Goal: Register for event/course

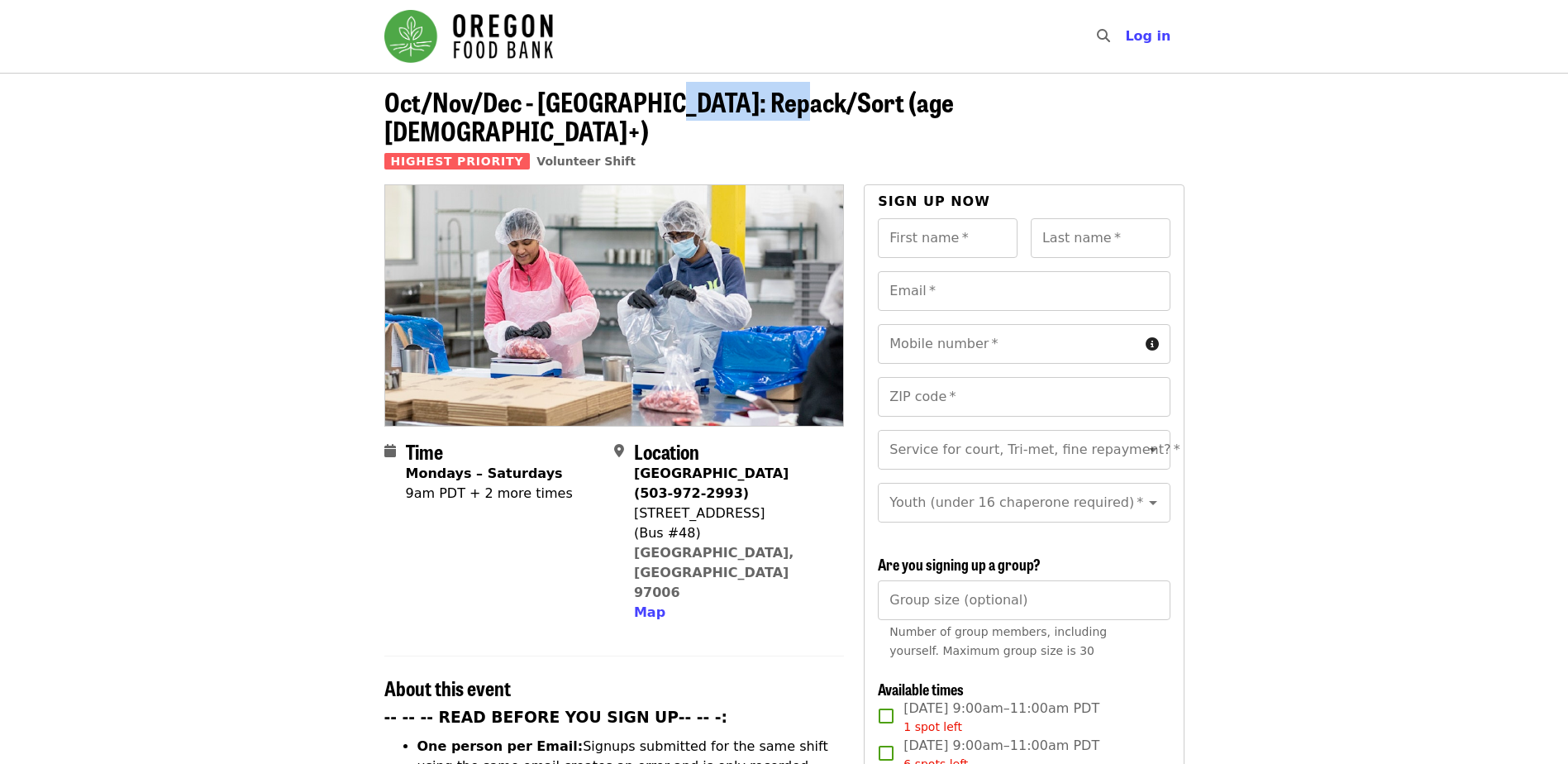
drag, startPoint x: 790, startPoint y: 102, endPoint x: 656, endPoint y: 91, distance: 134.5
click at [656, 91] on span "Oct/Nov/Dec - [GEOGRAPHIC_DATA]: Repack/Sort (age [DEMOGRAPHIC_DATA]+)" at bounding box center [669, 115] width 569 height 67
copy span "Repack/Sort"
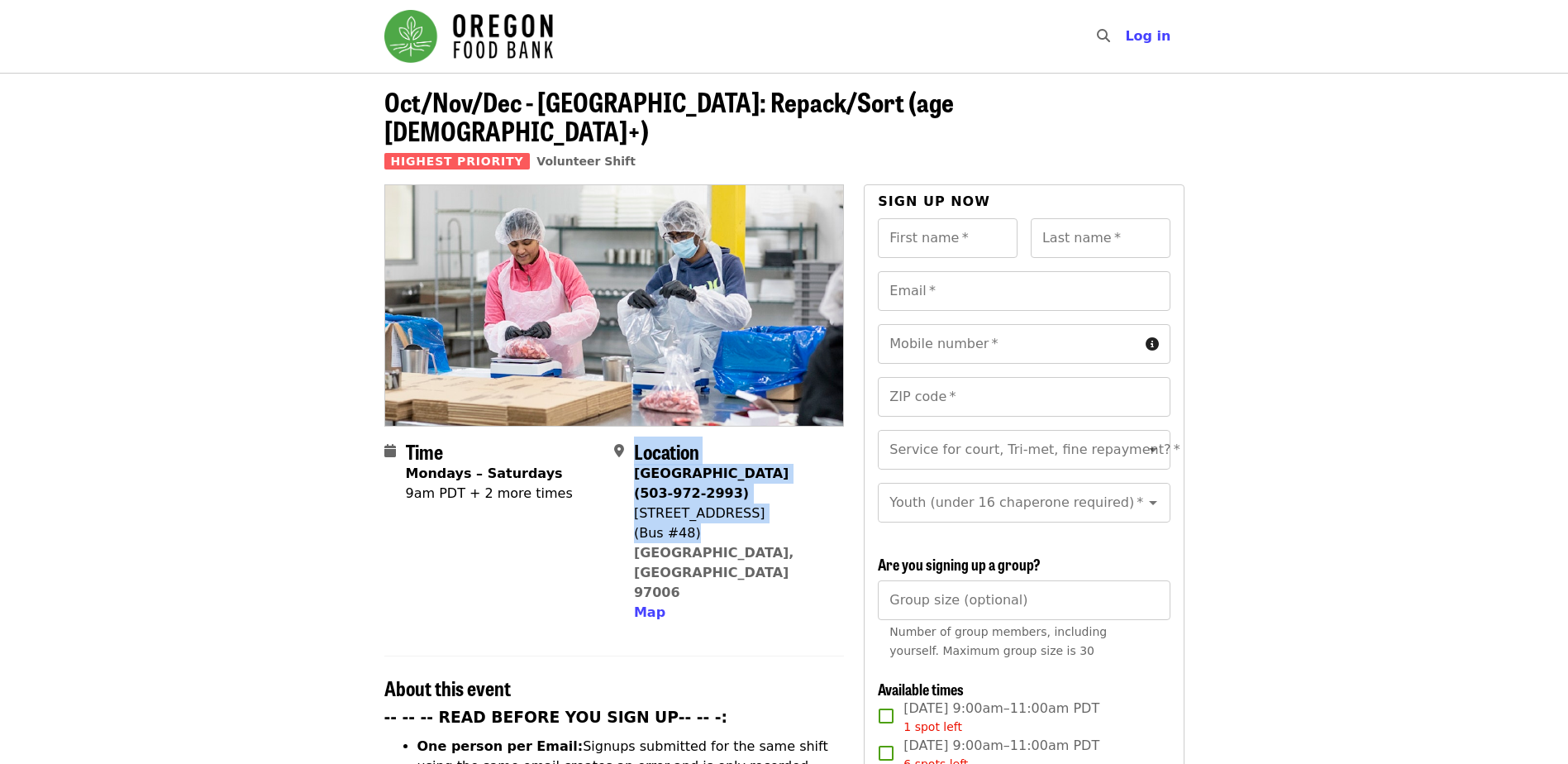
drag, startPoint x: 632, startPoint y: 483, endPoint x: 725, endPoint y: 495, distance: 93.8
click at [725, 495] on div "Location [GEOGRAPHIC_DATA] (503-972-2993) [STREET_ADDRESS] Map" at bounding box center [723, 531] width 216 height 183
drag, startPoint x: 725, startPoint y: 495, endPoint x: 703, endPoint y: 502, distance: 23.1
click at [703, 523] on div "(Bus #48)" at bounding box center [732, 532] width 197 height 19
drag, startPoint x: 785, startPoint y: 524, endPoint x: 634, endPoint y: 486, distance: 155.7
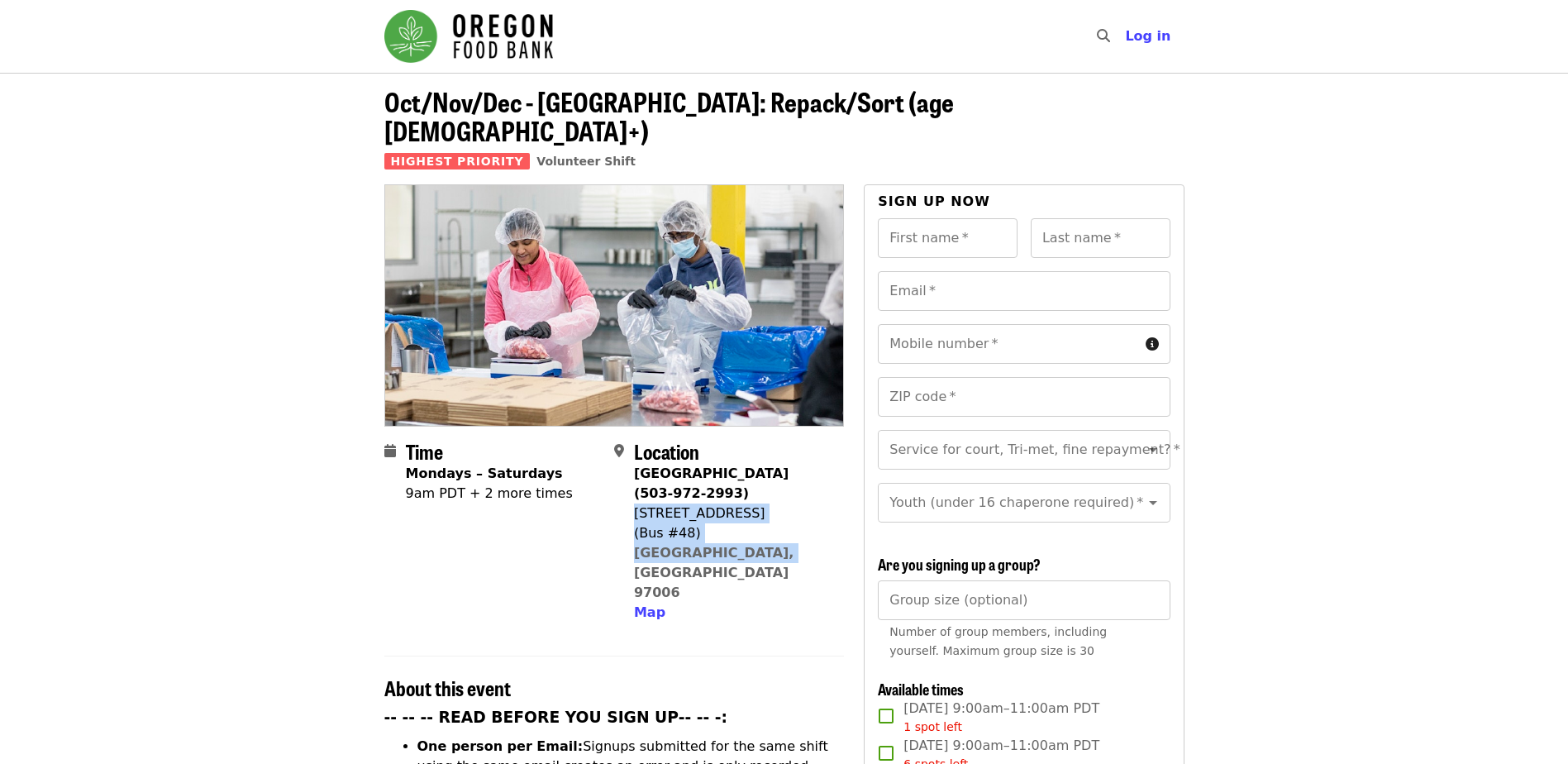
click at [634, 486] on div "[GEOGRAPHIC_DATA] (503-972-2993) [STREET_ADDRESS] Map" at bounding box center [732, 543] width 197 height 159
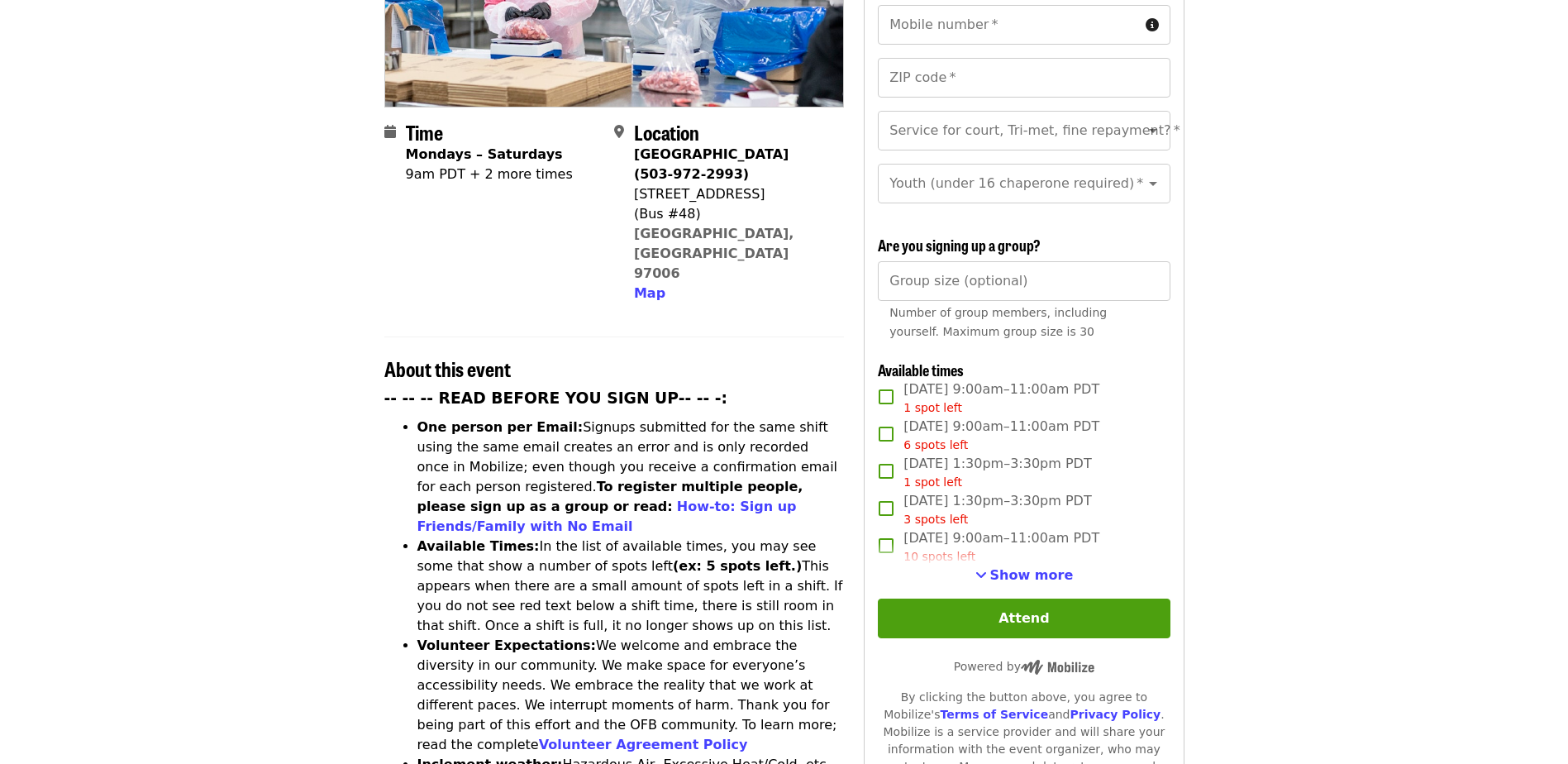
scroll to position [331, 0]
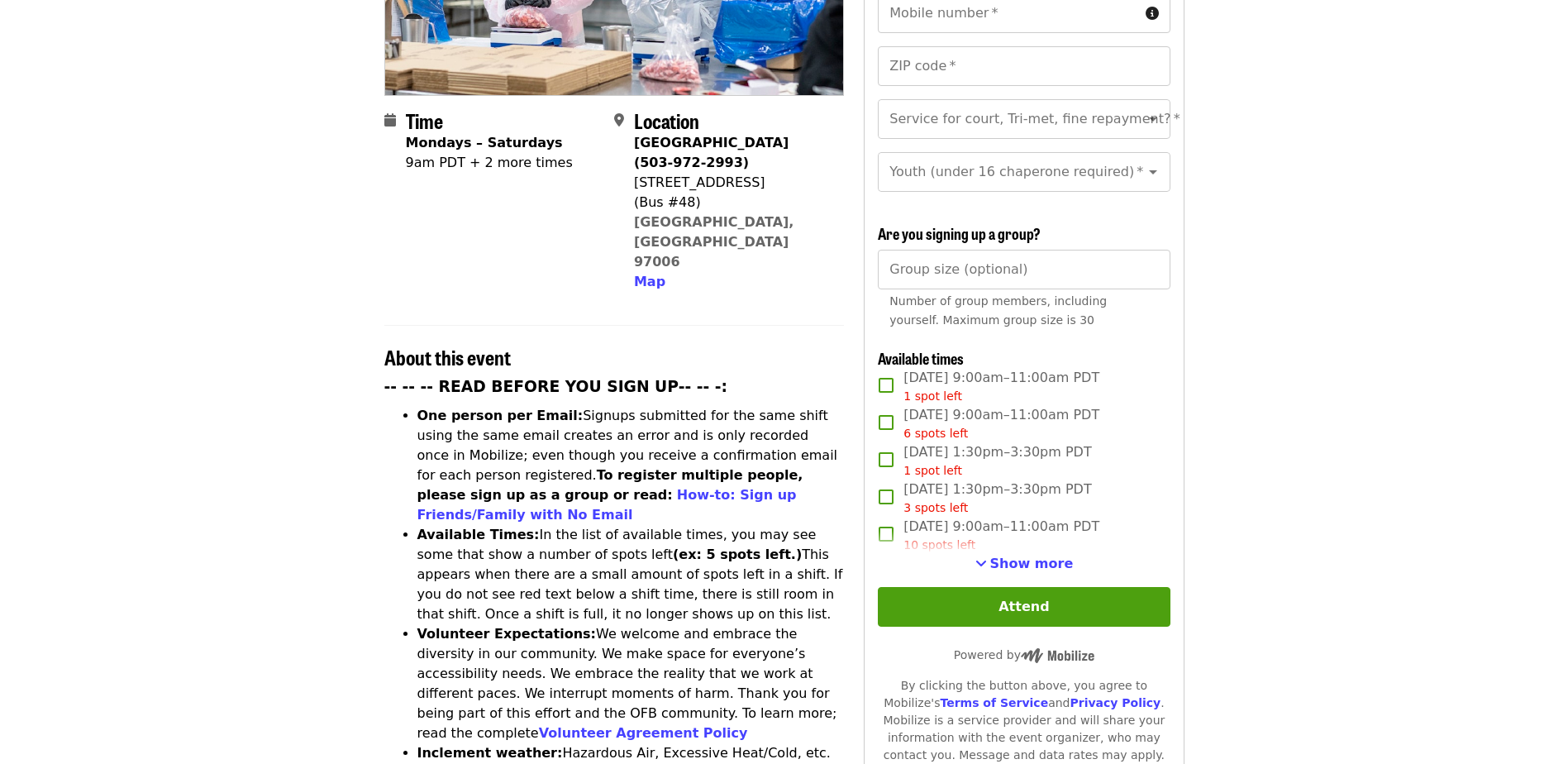
click at [652, 525] on li "Available Times: In the list of available times, you may see some that show a n…" at bounding box center [631, 574] width 428 height 99
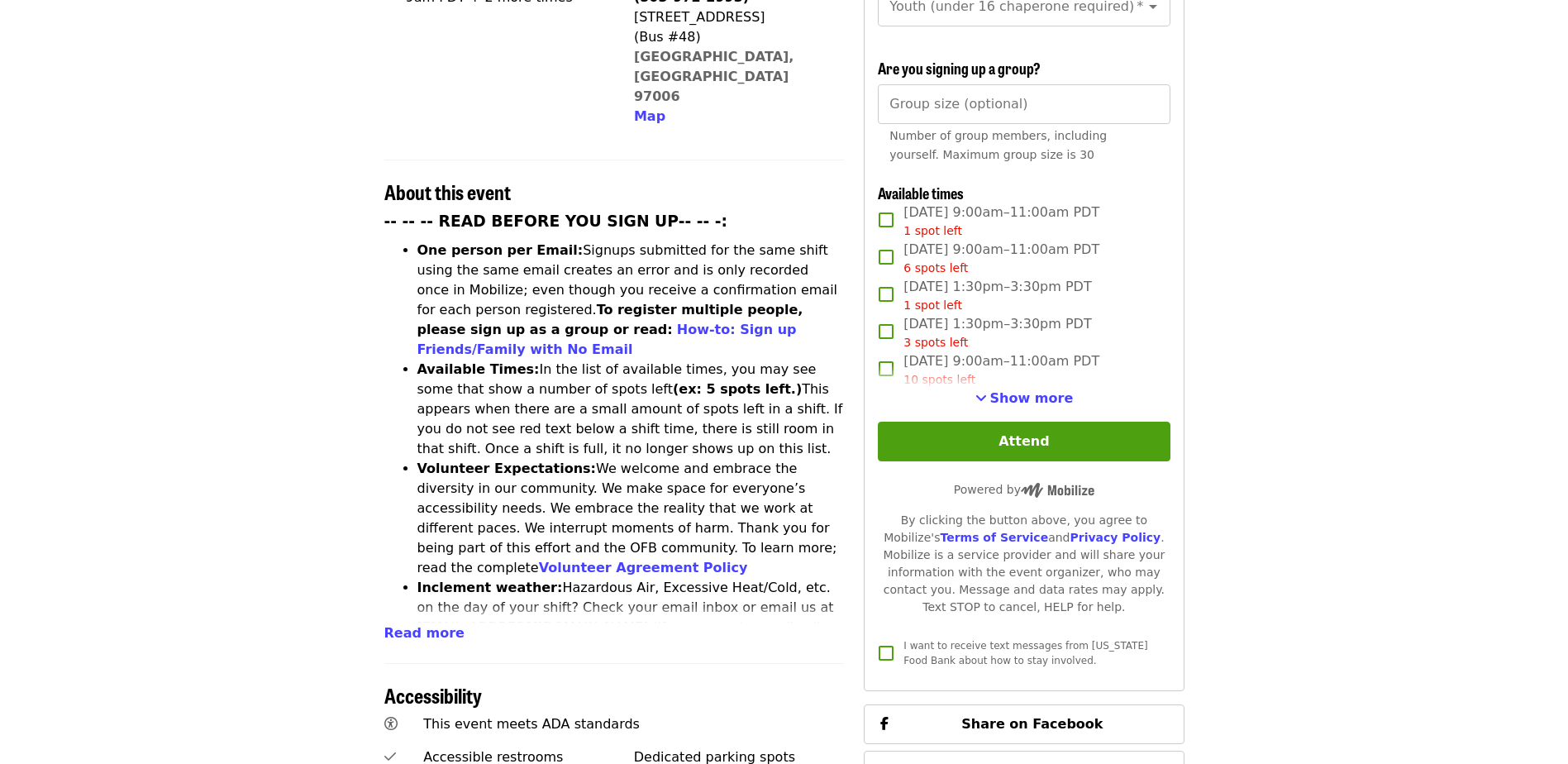
scroll to position [661, 0]
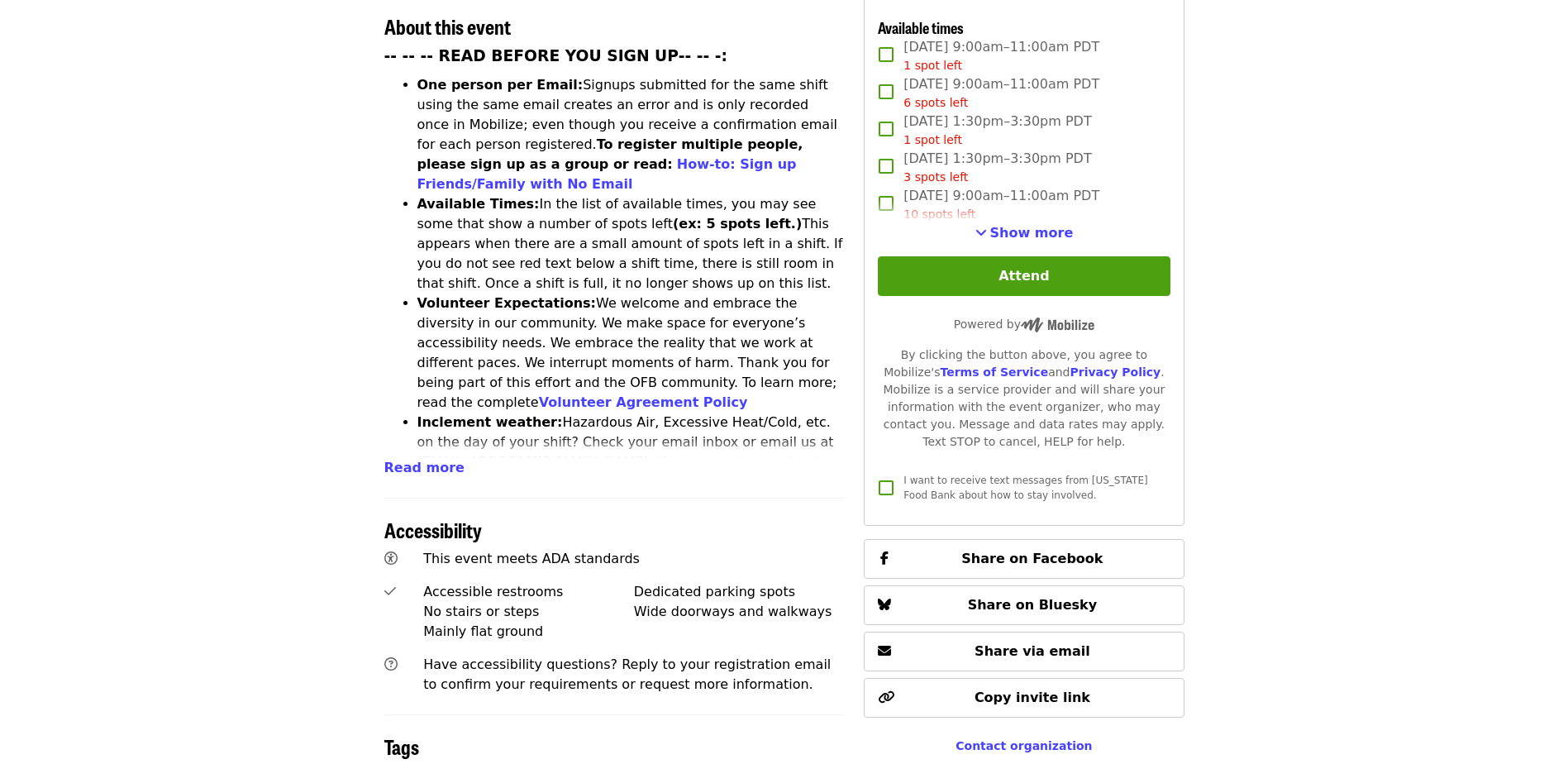
click at [617, 582] on div "Accessible restrooms" at bounding box center [529, 591] width 211 height 19
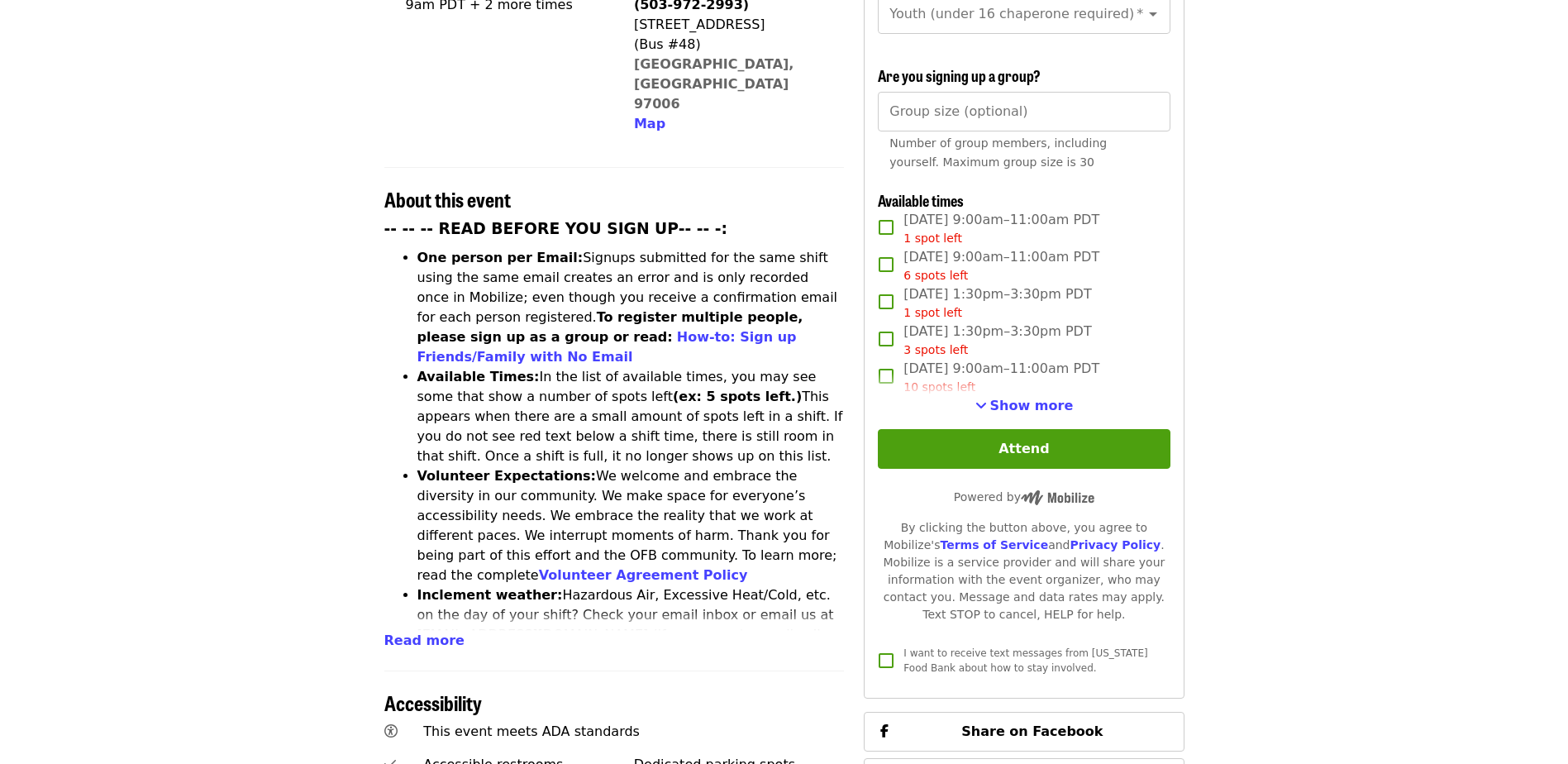
scroll to position [413, 0]
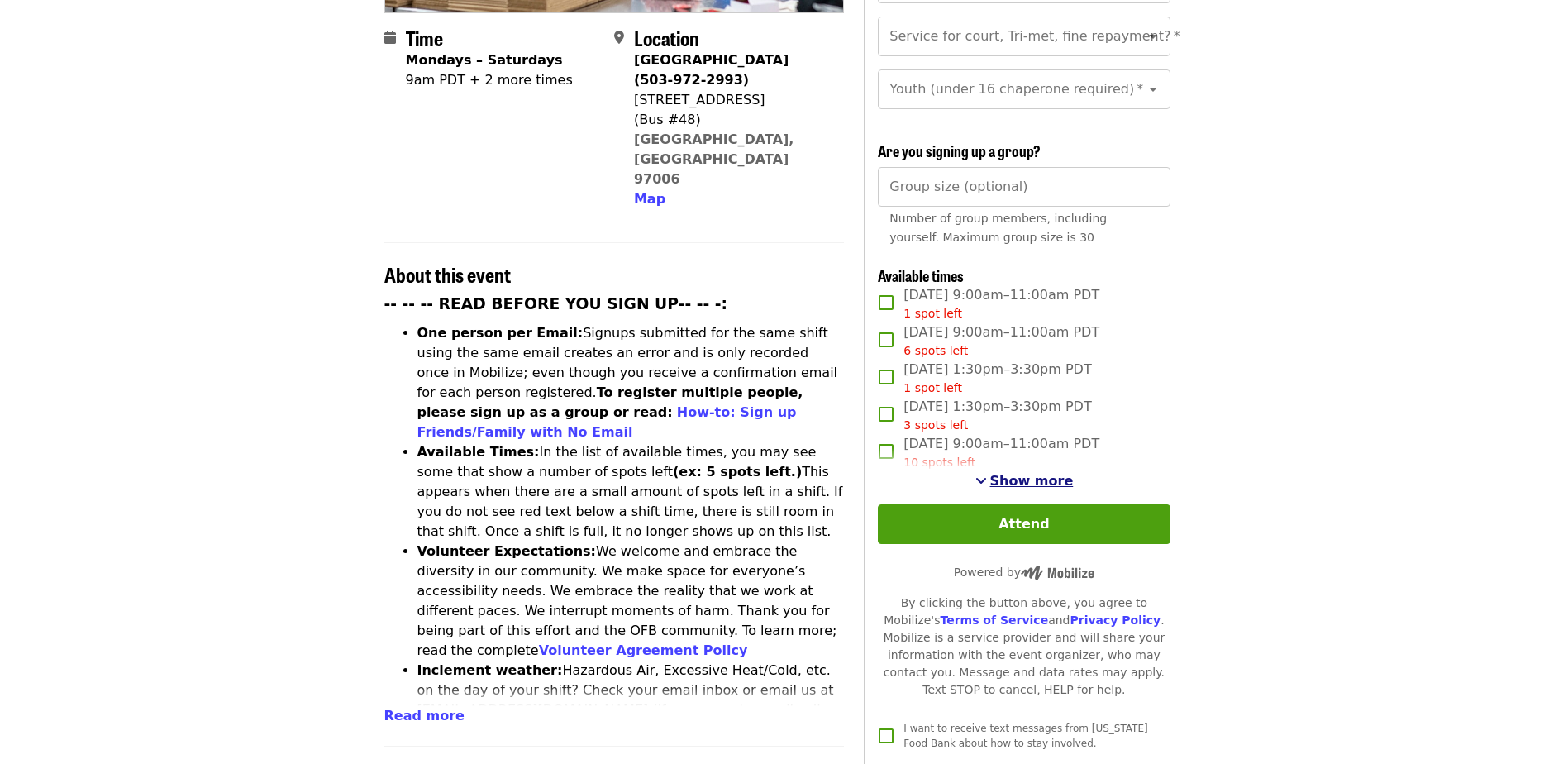
click at [1039, 473] on span "Show more" at bounding box center [1032, 480] width 83 height 16
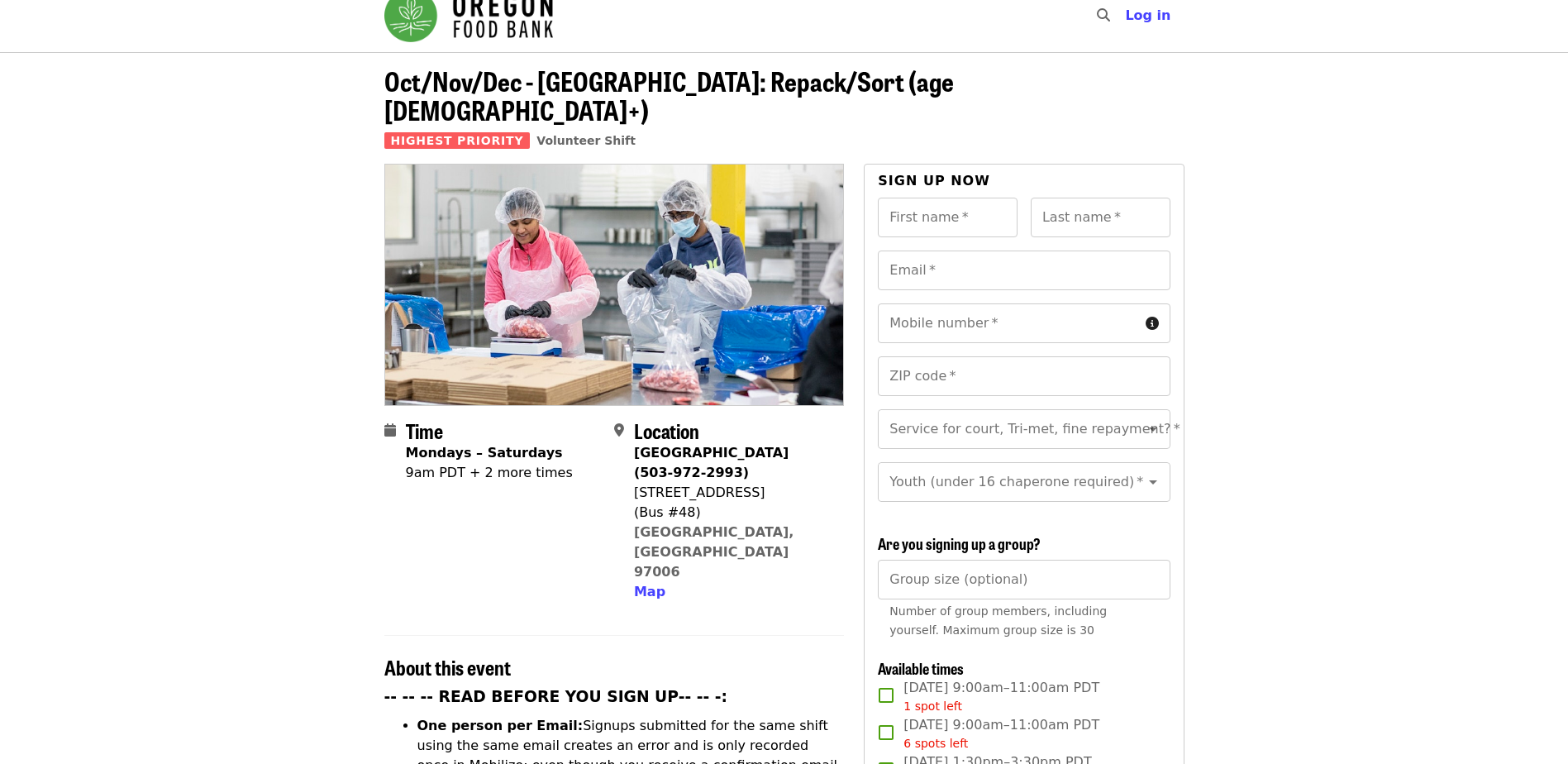
scroll to position [0, 0]
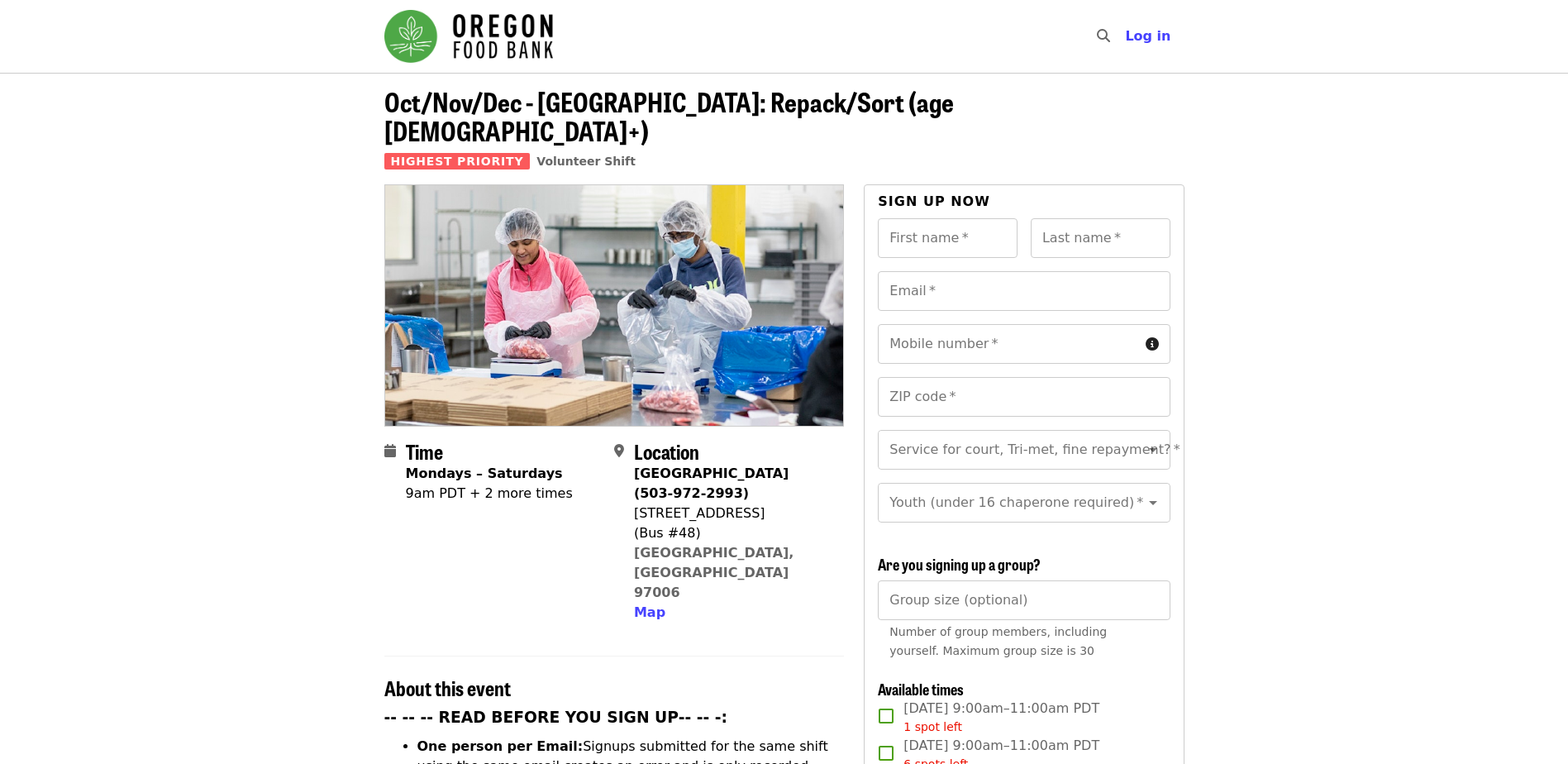
click at [633, 709] on strong "-- -- -- READ BEFORE YOU SIGN UP-- -- -:" at bounding box center [556, 717] width 344 height 18
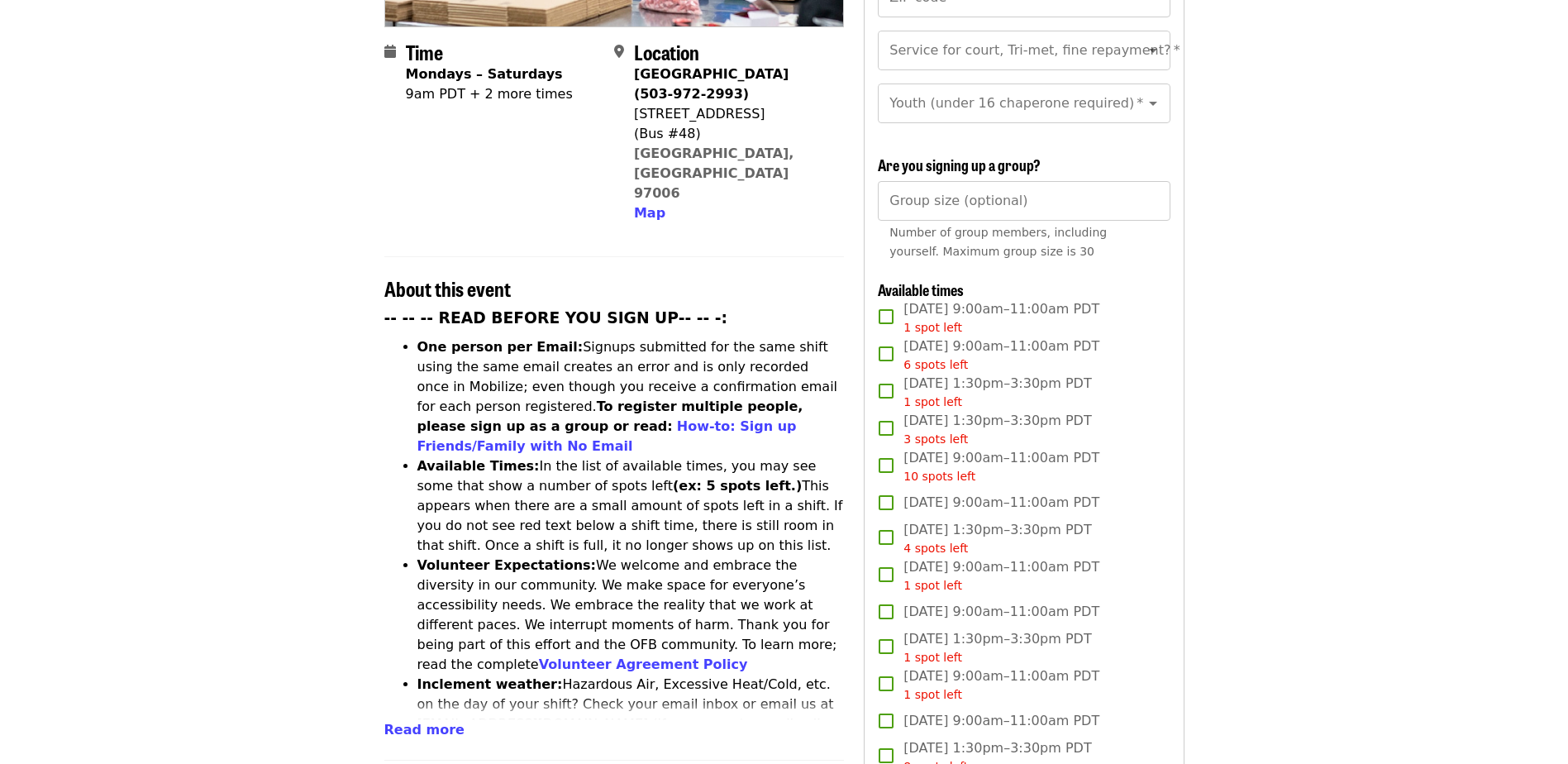
scroll to position [496, 0]
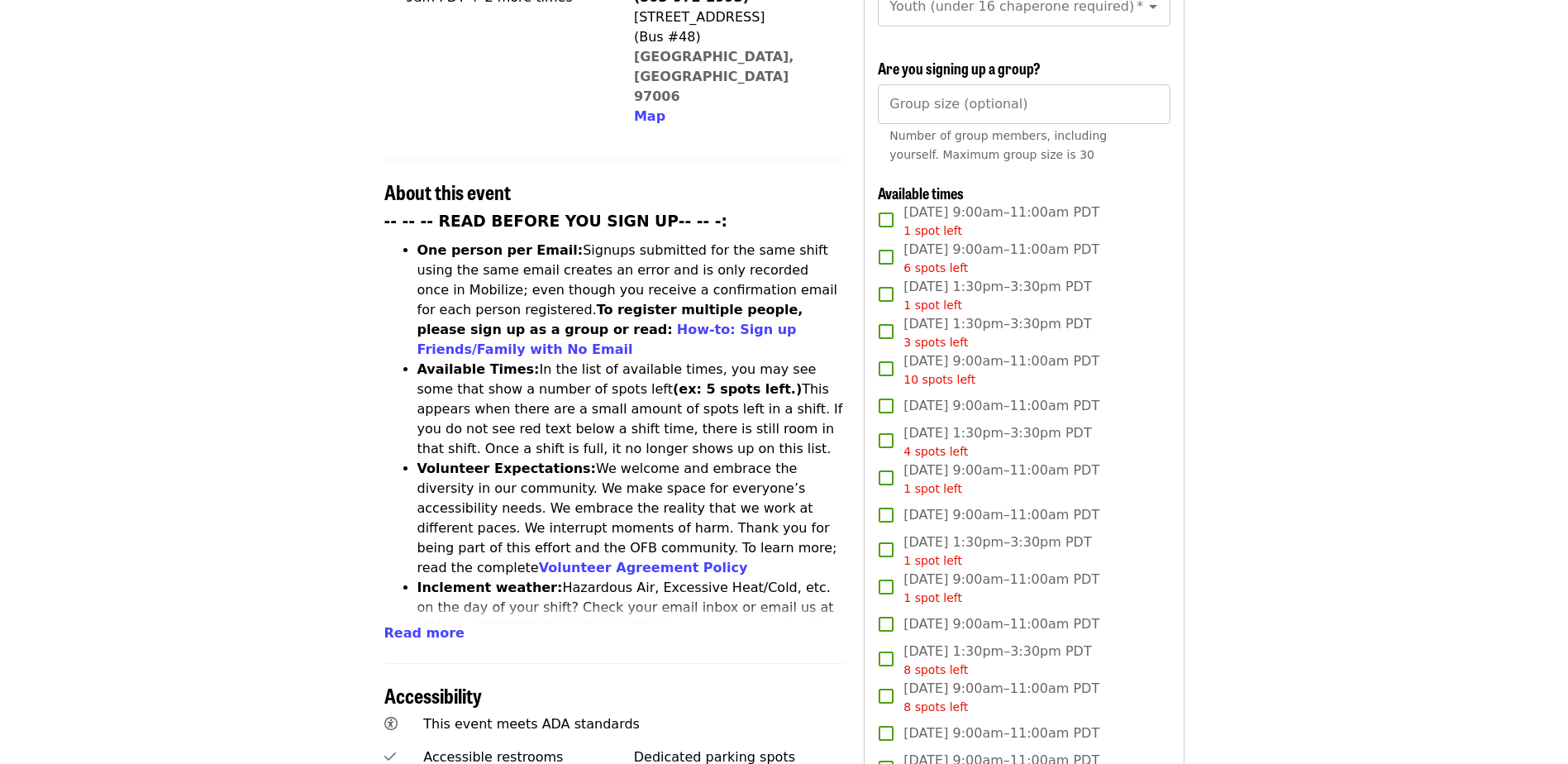
click at [411, 552] on ul "One person per Email: Signups submitted for the same shift using the same email…" at bounding box center [614, 567] width 460 height 655
click at [405, 625] on span "Read more" at bounding box center [424, 632] width 80 height 16
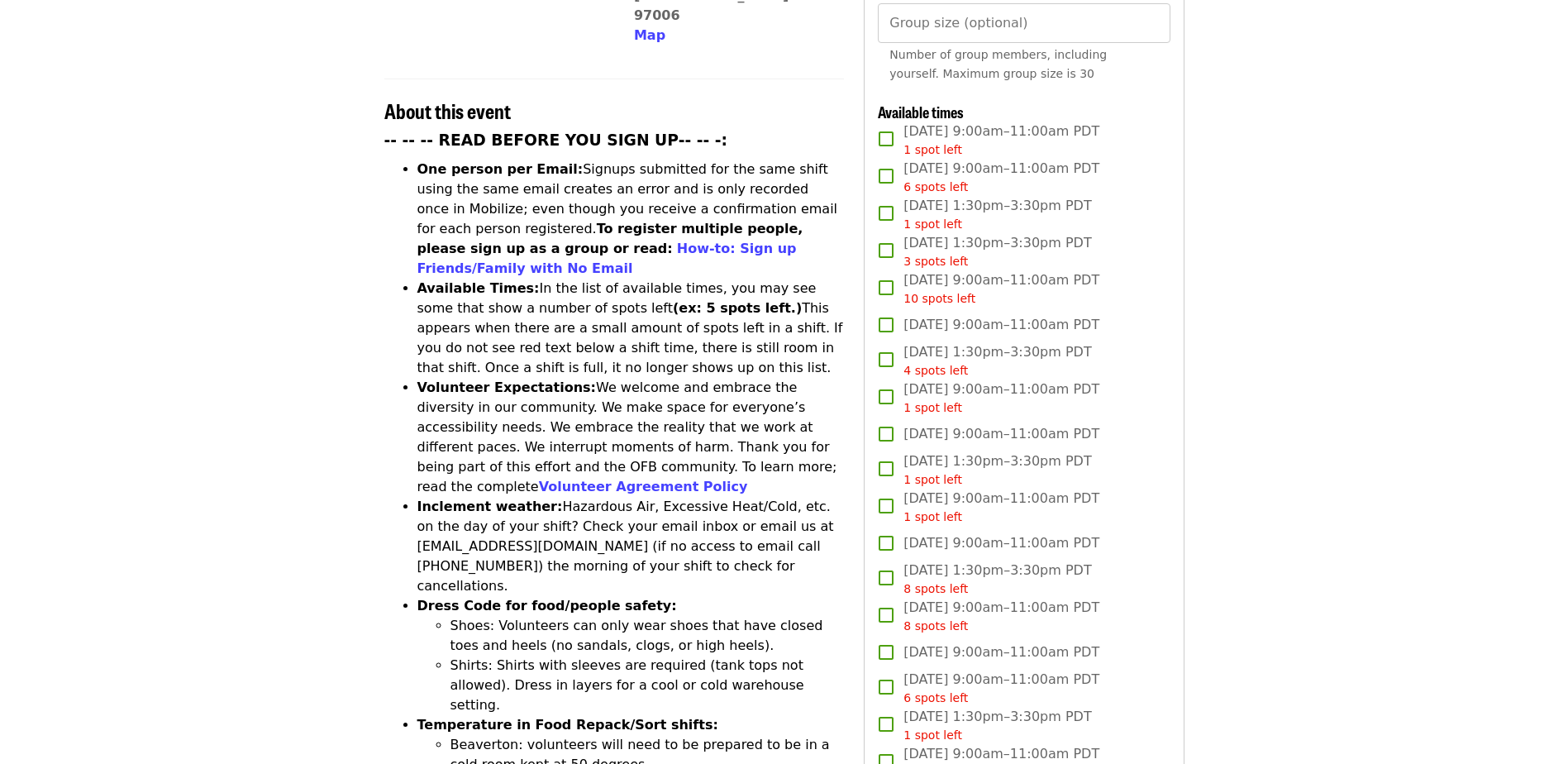
scroll to position [578, 0]
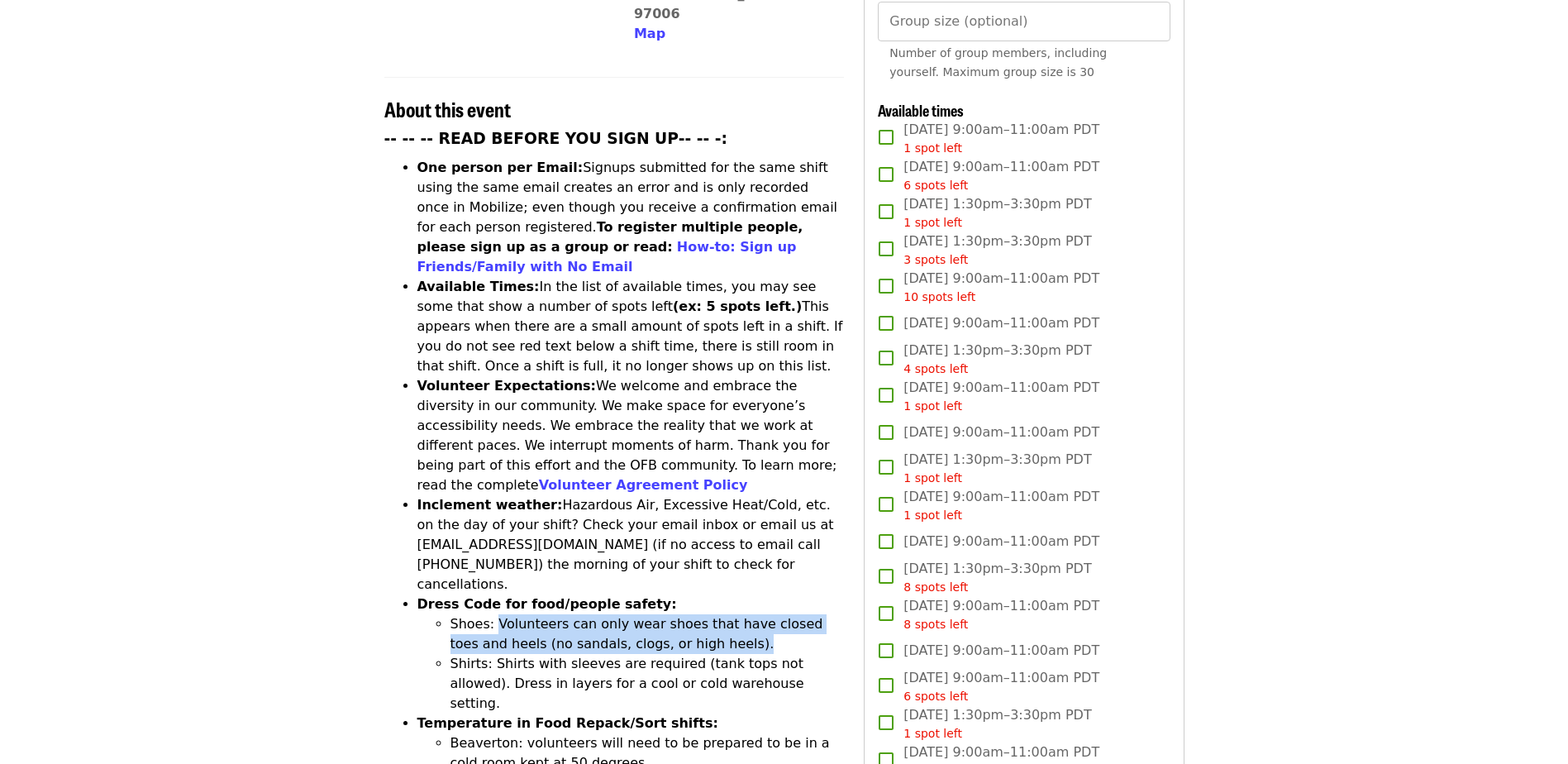
drag, startPoint x: 491, startPoint y: 515, endPoint x: 695, endPoint y: 539, distance: 205.4
click at [695, 614] on li "Shoes: Volunteers can only wear shoes that have closed toes and heels (no sanda…" at bounding box center [648, 634] width 395 height 40
drag, startPoint x: 695, startPoint y: 539, endPoint x: 707, endPoint y: 566, distance: 29.5
click at [705, 654] on li "Shirts: Shirts with sleeves are required (tank tops not allowed). Dress in laye…" at bounding box center [648, 684] width 395 height 59
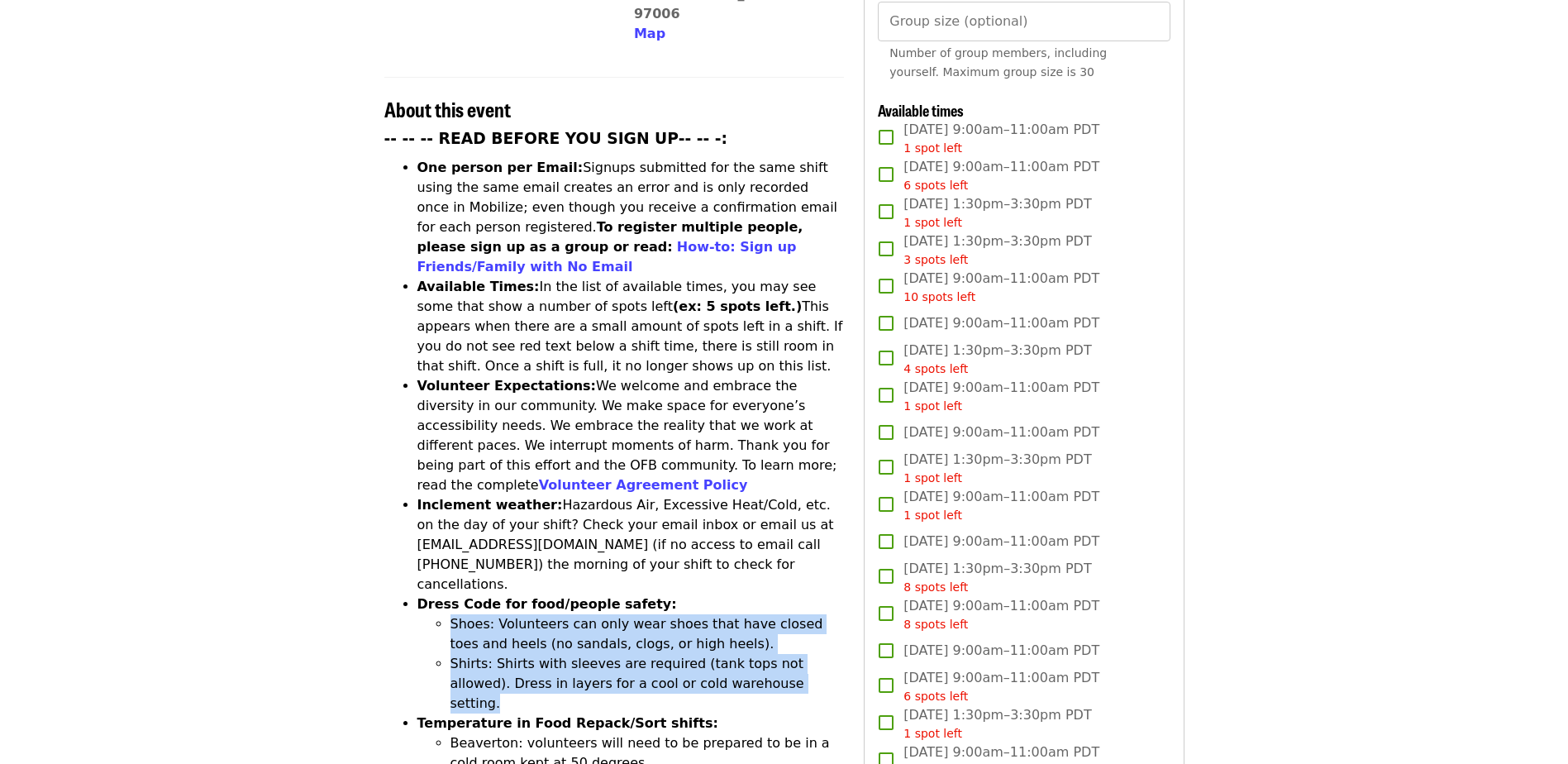
drag, startPoint x: 771, startPoint y: 576, endPoint x: 444, endPoint y: 518, distance: 332.1
click at [444, 614] on ul "Shoes: Volunteers can only wear shoes that have closed toes and heels (no sanda…" at bounding box center [631, 663] width 428 height 99
copy ul "Shoes: Volunteers can only wear shoes that have closed toes and heels (no sanda…"
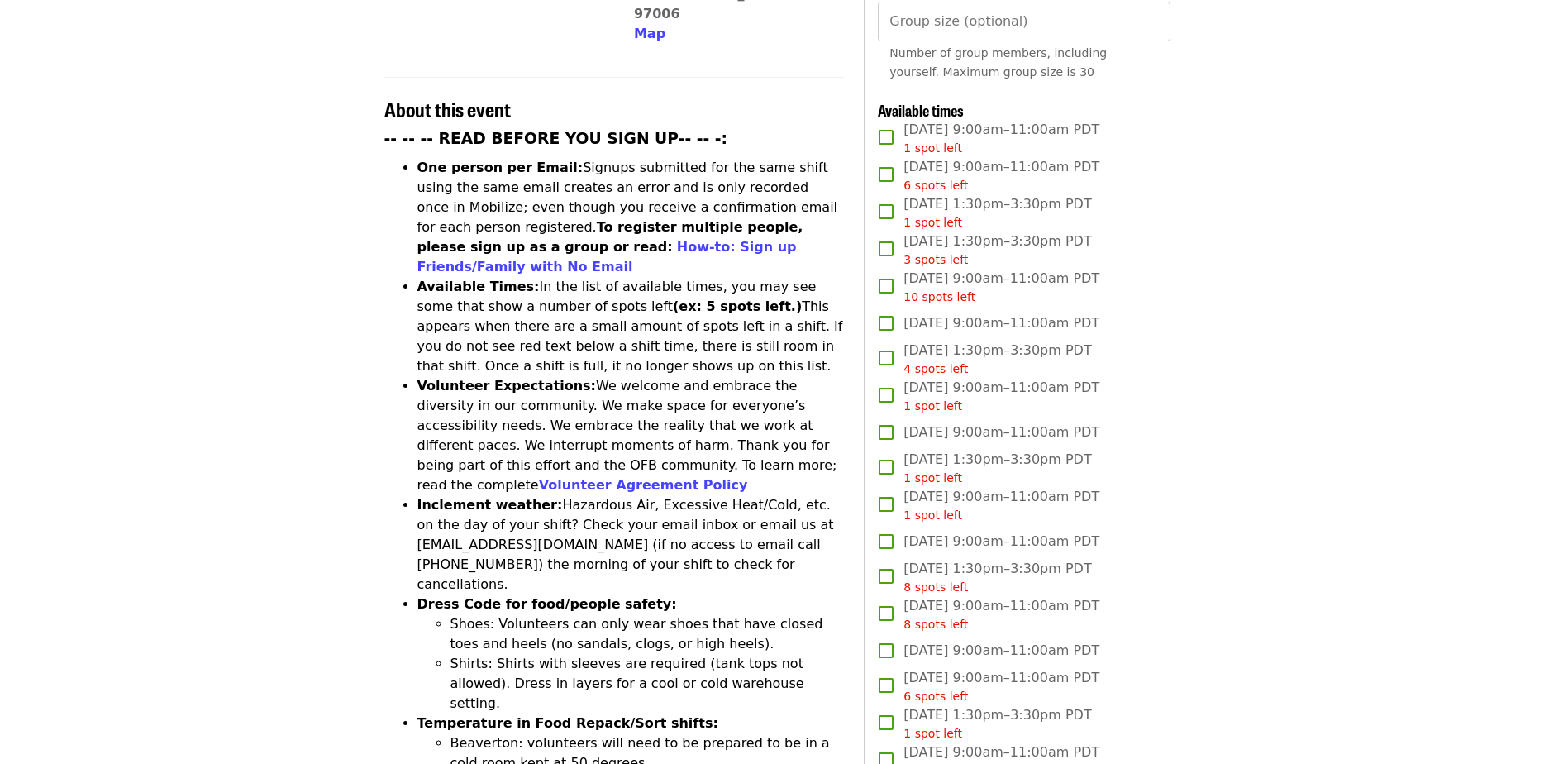
click at [552, 596] on strong "Dress Code for food/people safety:" at bounding box center [547, 603] width 260 height 16
drag, startPoint x: 446, startPoint y: 616, endPoint x: 589, endPoint y: 622, distance: 143.1
click at [589, 734] on ul "Beaverton: volunteers will need to be prepared to be in a cold room kept at 50 …" at bounding box center [631, 773] width 428 height 79
drag, startPoint x: 589, startPoint y: 622, endPoint x: 557, endPoint y: 620, distance: 32.1
click at [601, 734] on li "Beaverton: volunteers will need to be prepared to be in a cold room kept at 50 …" at bounding box center [648, 753] width 395 height 40
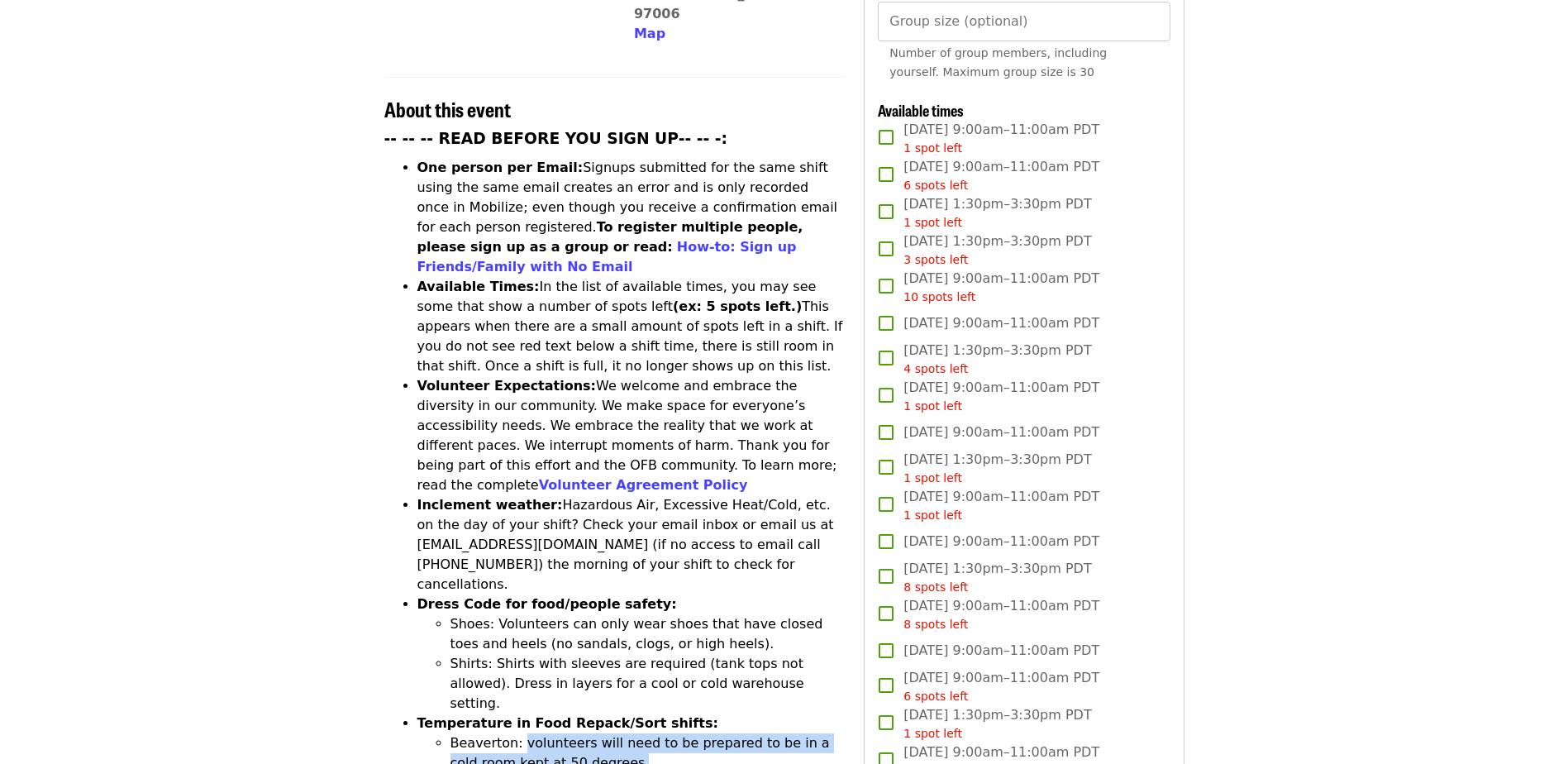
drag, startPoint x: 515, startPoint y: 612, endPoint x: 678, endPoint y: 631, distance: 164.1
click at [678, 734] on li "Beaverton: volunteers will need to be prepared to be in a cold room kept at 50 …" at bounding box center [648, 753] width 395 height 40
drag, startPoint x: 678, startPoint y: 632, endPoint x: 554, endPoint y: 624, distance: 124.3
copy li "volunteers will need to be prepared to be in a cold room kept at 50 degrees."
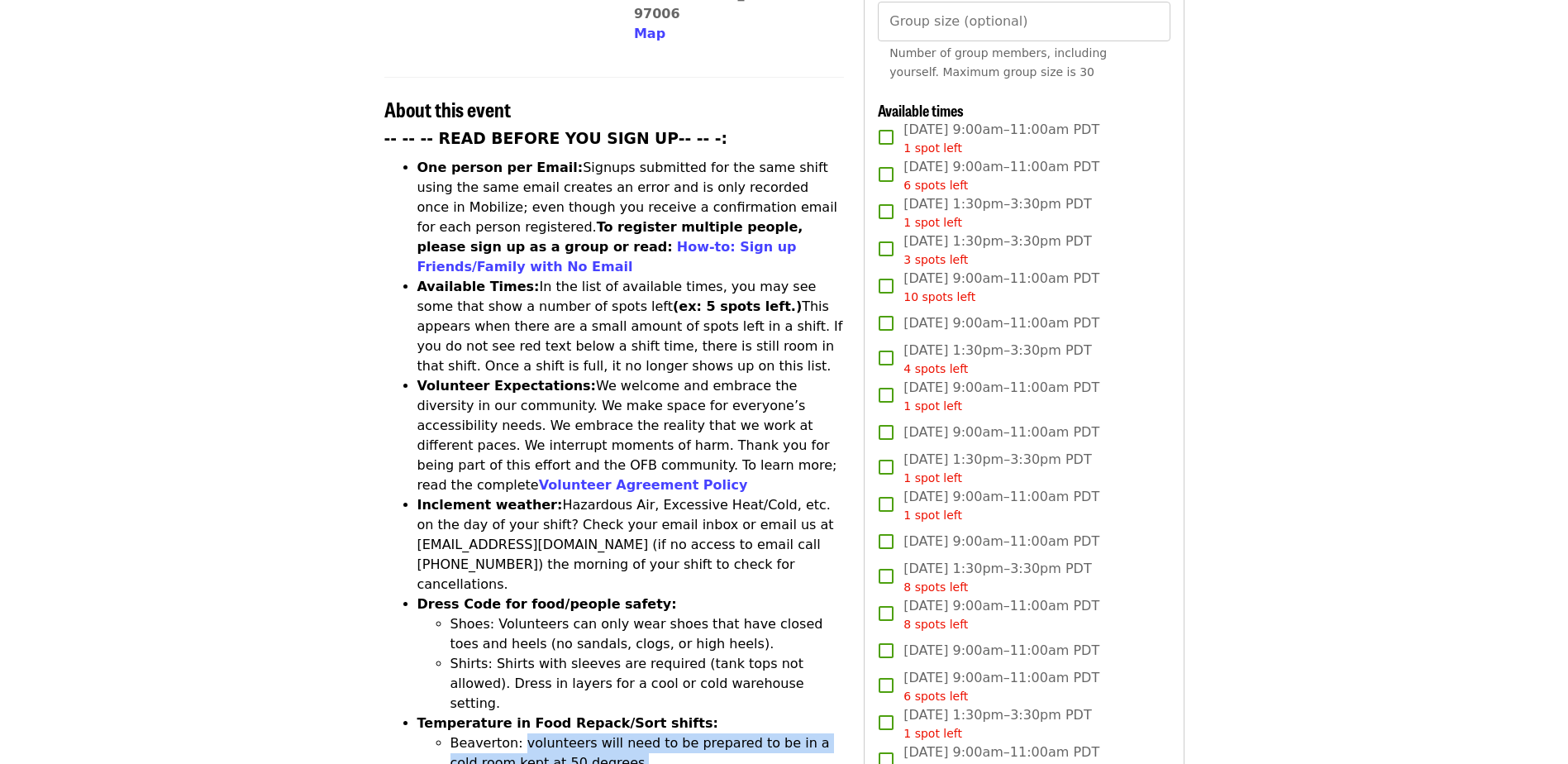
drag, startPoint x: 515, startPoint y: 610, endPoint x: 638, endPoint y: 635, distance: 125.5
click at [638, 734] on li "Beaverton: volunteers will need to be prepared to be in a cold room kept at 50 …" at bounding box center [648, 753] width 395 height 40
copy li "volunteers will need to be prepared to be in a cold room kept at 50 degrees."
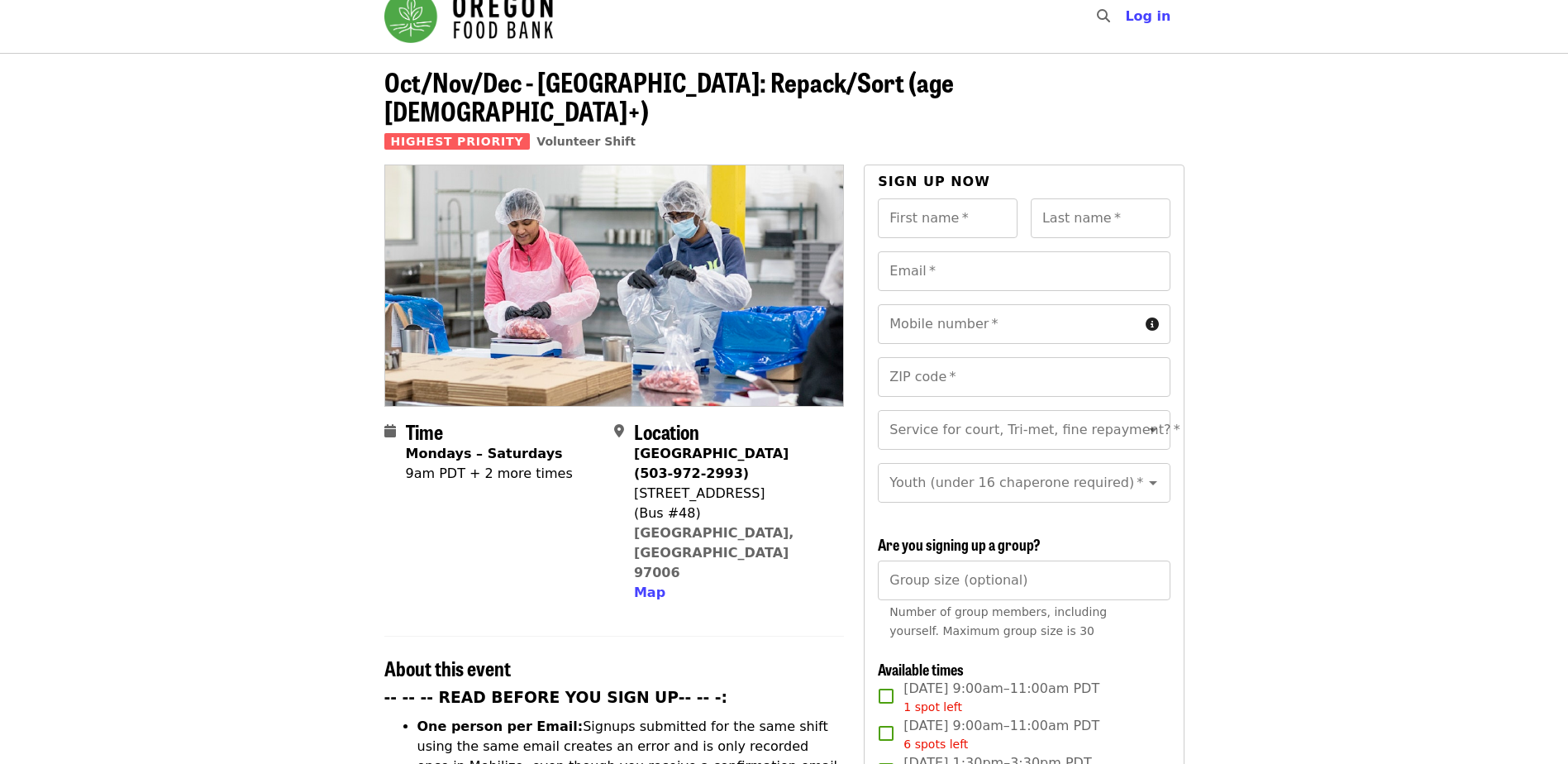
scroll to position [0, 0]
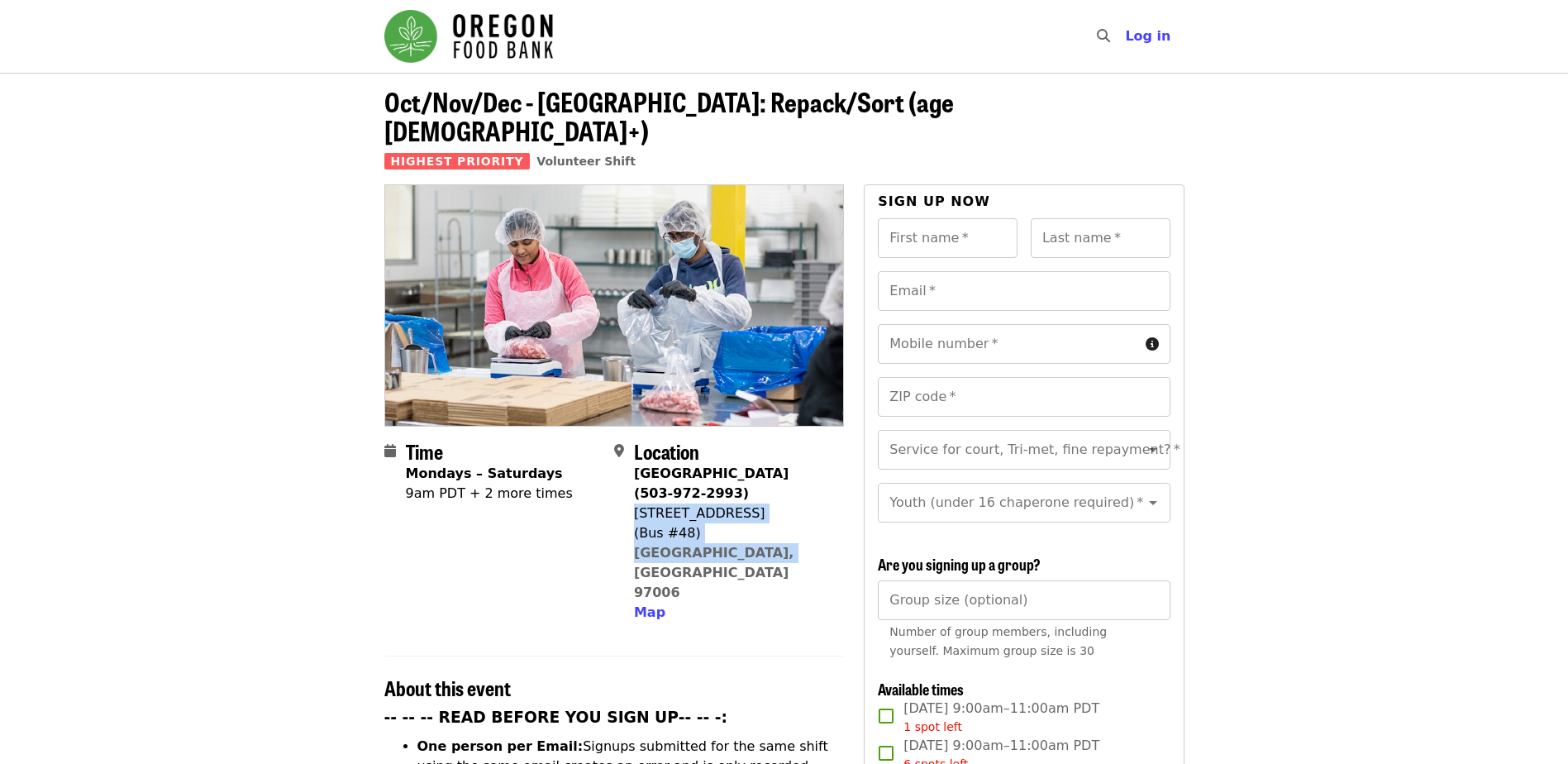
drag, startPoint x: 774, startPoint y: 522, endPoint x: 637, endPoint y: 481, distance: 143.0
click at [637, 481] on div "[GEOGRAPHIC_DATA] (503-972-2993) [STREET_ADDRESS] Map" at bounding box center [732, 543] width 197 height 159
copy span "[STREET_ADDRESS]"
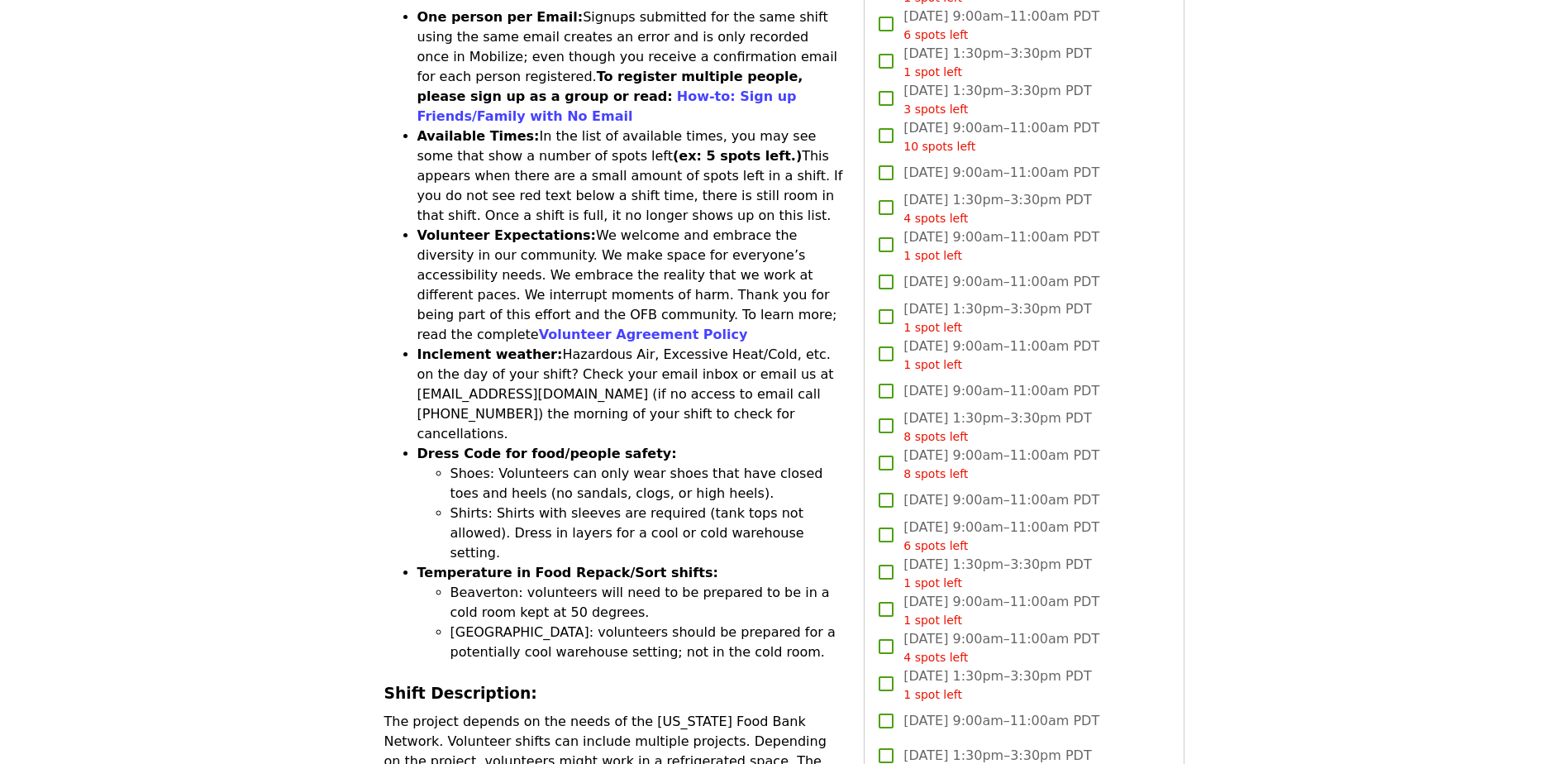
scroll to position [827, 0]
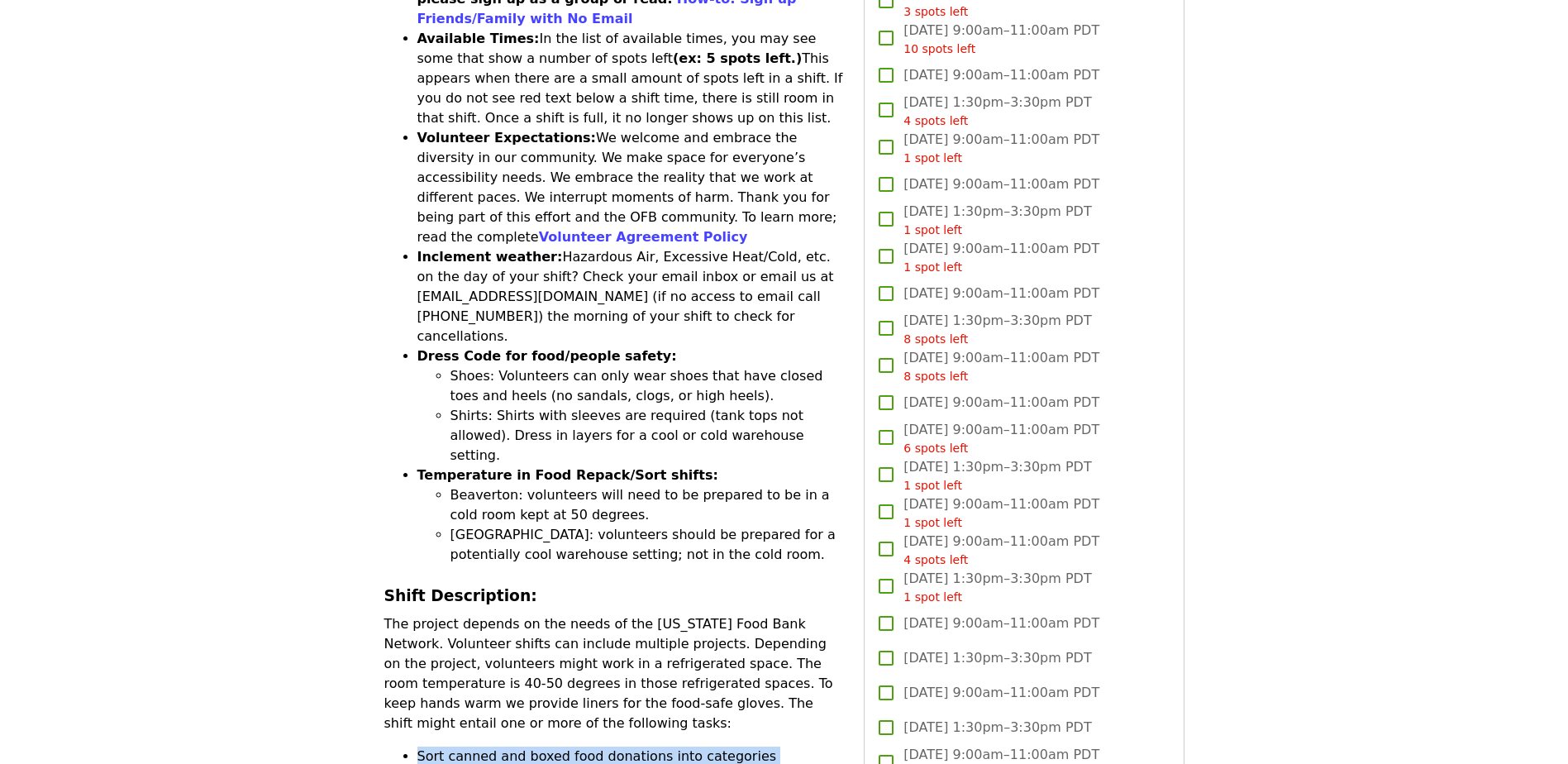
drag, startPoint x: 418, startPoint y: 628, endPoint x: 774, endPoint y: 644, distance: 356.4
drag, startPoint x: 774, startPoint y: 644, endPoint x: 669, endPoint y: 643, distance: 105.0
copy ul "Sort canned and boxed food donations into categories Repack and label bulk food…"
click at [641, 248] on li "Inclement weather: Hazardous Air, Excessive Heat/Cold, etc. on the day of your …" at bounding box center [631, 297] width 428 height 99
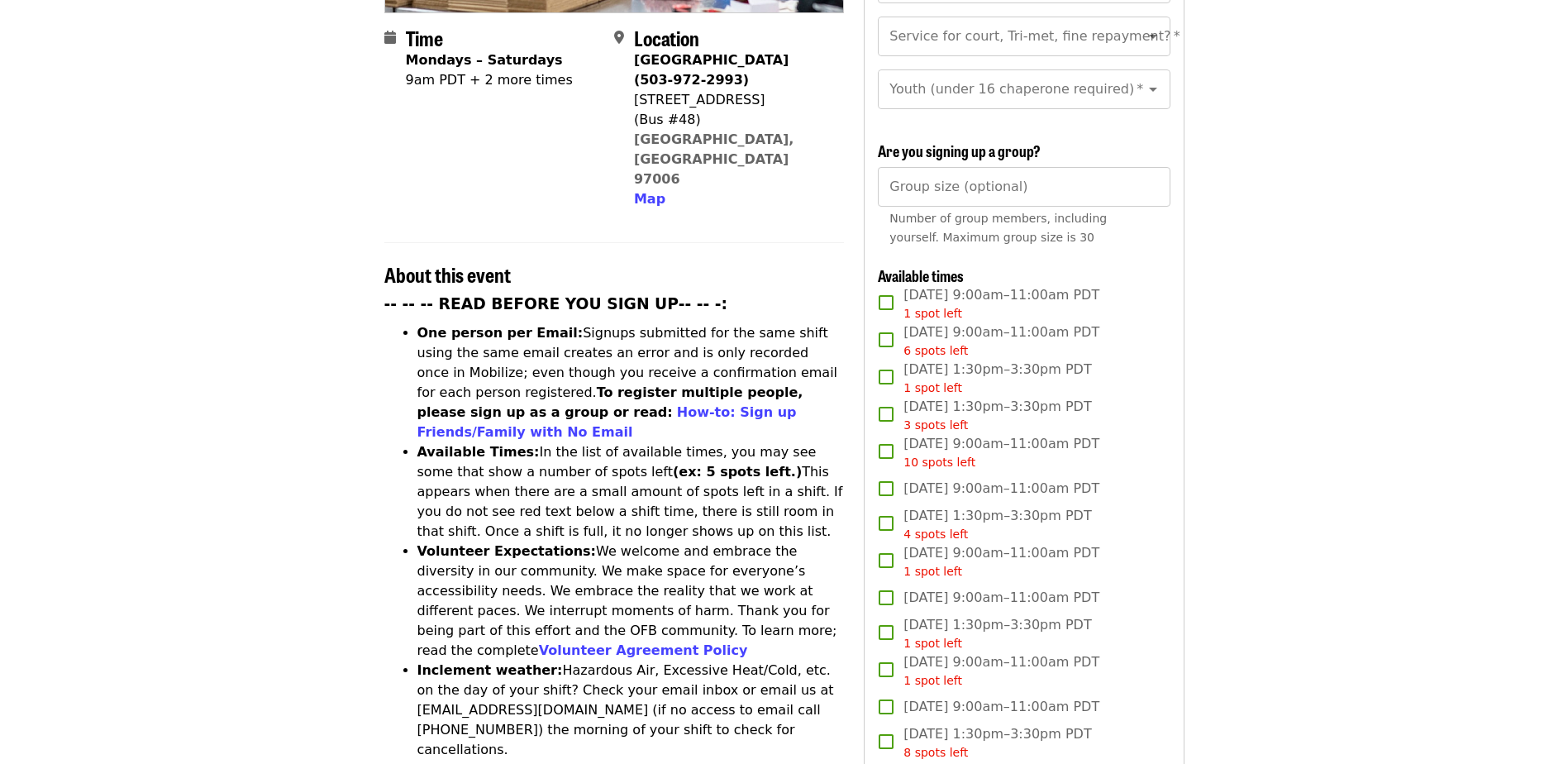
scroll to position [0, 0]
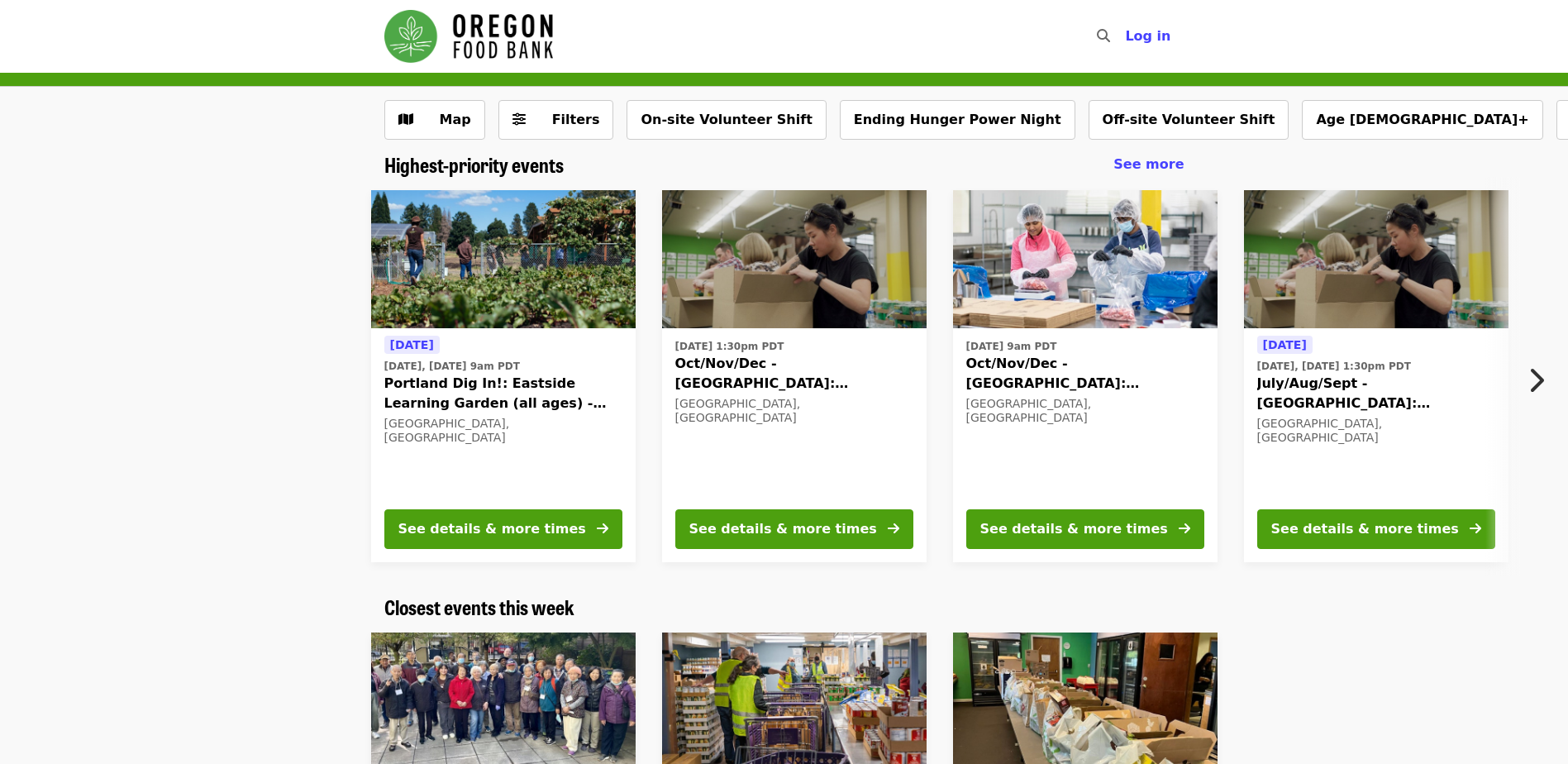
click at [151, 543] on div "[DATE] [DATE], [DATE] 9am PDT Portland Dig In!: [GEOGRAPHIC_DATA] (all ages) - …" at bounding box center [777, 375] width 1467 height 398
click at [513, 43] on img "Main navigation" at bounding box center [468, 36] width 169 height 53
